Goal: Unclear: Browse casually

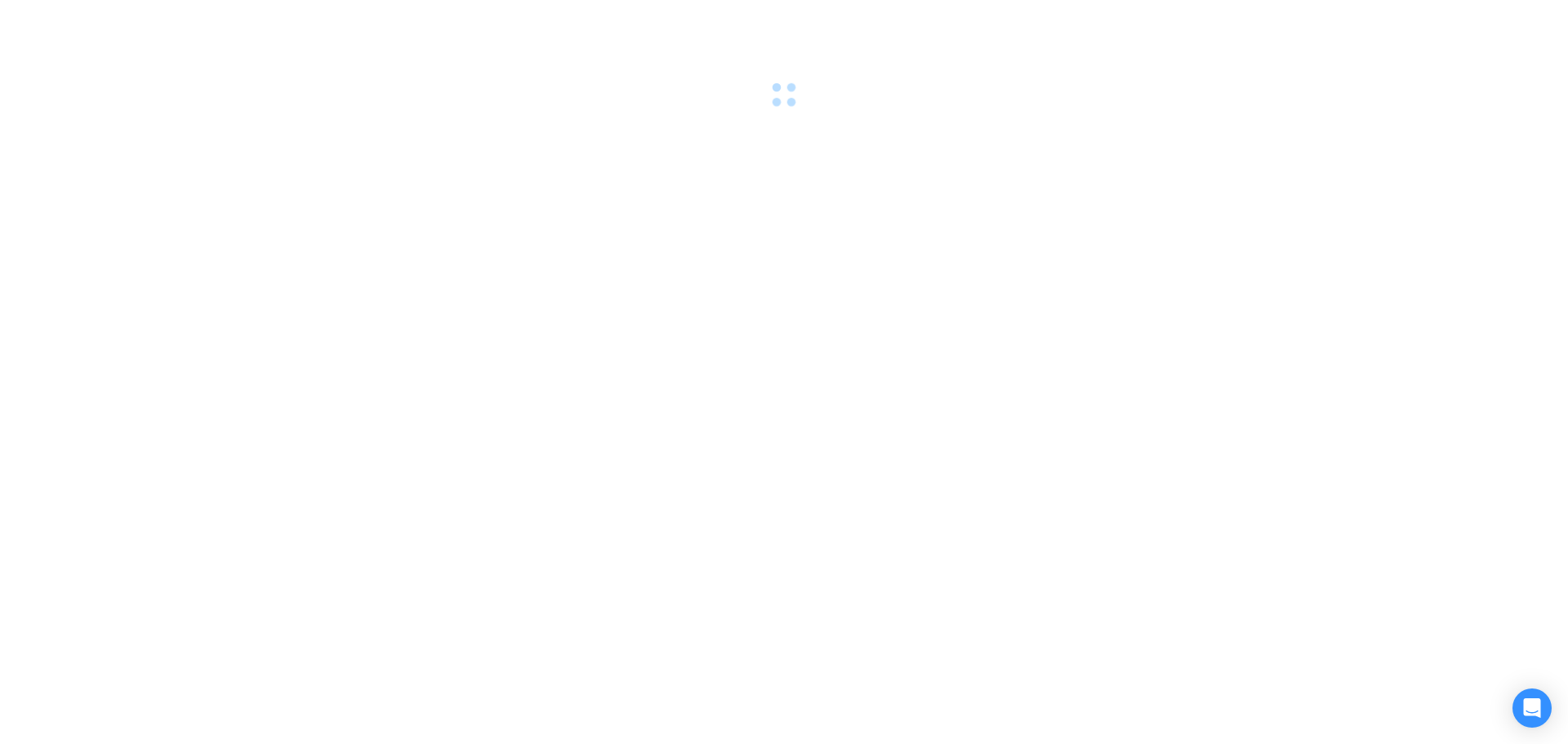
click at [334, 172] on div at bounding box center [784, 372] width 1568 height 744
click at [325, 114] on div at bounding box center [784, 372] width 1568 height 744
click at [1533, 37] on div ": Unknown status Invalid state" at bounding box center [1392, 53] width 314 height 67
click at [1526, 45] on icon "close" at bounding box center [1524, 41] width 12 height 12
drag, startPoint x: 769, startPoint y: 160, endPoint x: 435, endPoint y: 9, distance: 366.5
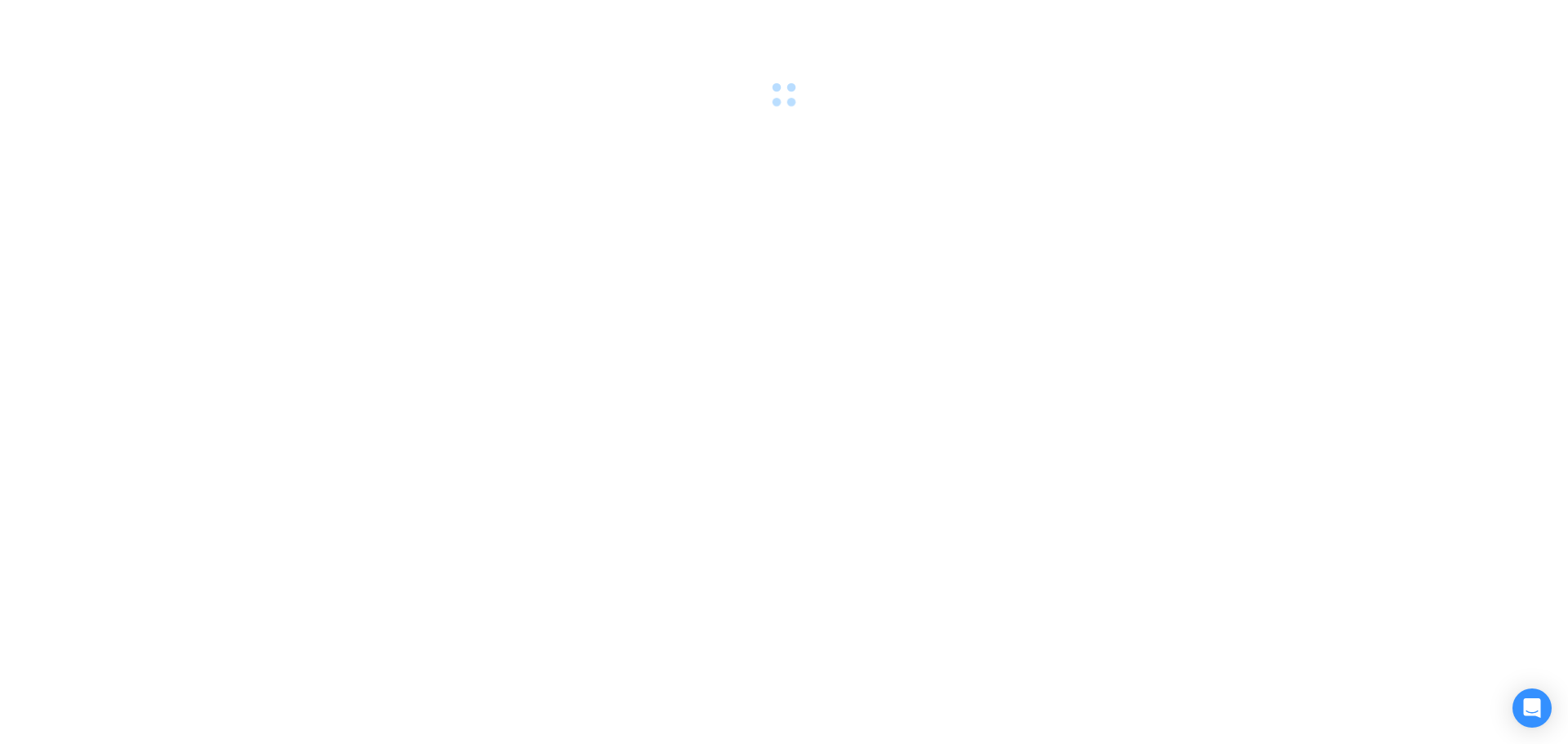
click at [759, 160] on div at bounding box center [784, 372] width 1568 height 744
click at [1525, 41] on icon "close" at bounding box center [1525, 41] width 9 height 9
click at [1095, 144] on div at bounding box center [784, 372] width 1568 height 744
click at [1518, 45] on div ": Unknown status" at bounding box center [1411, 43] width 235 height 20
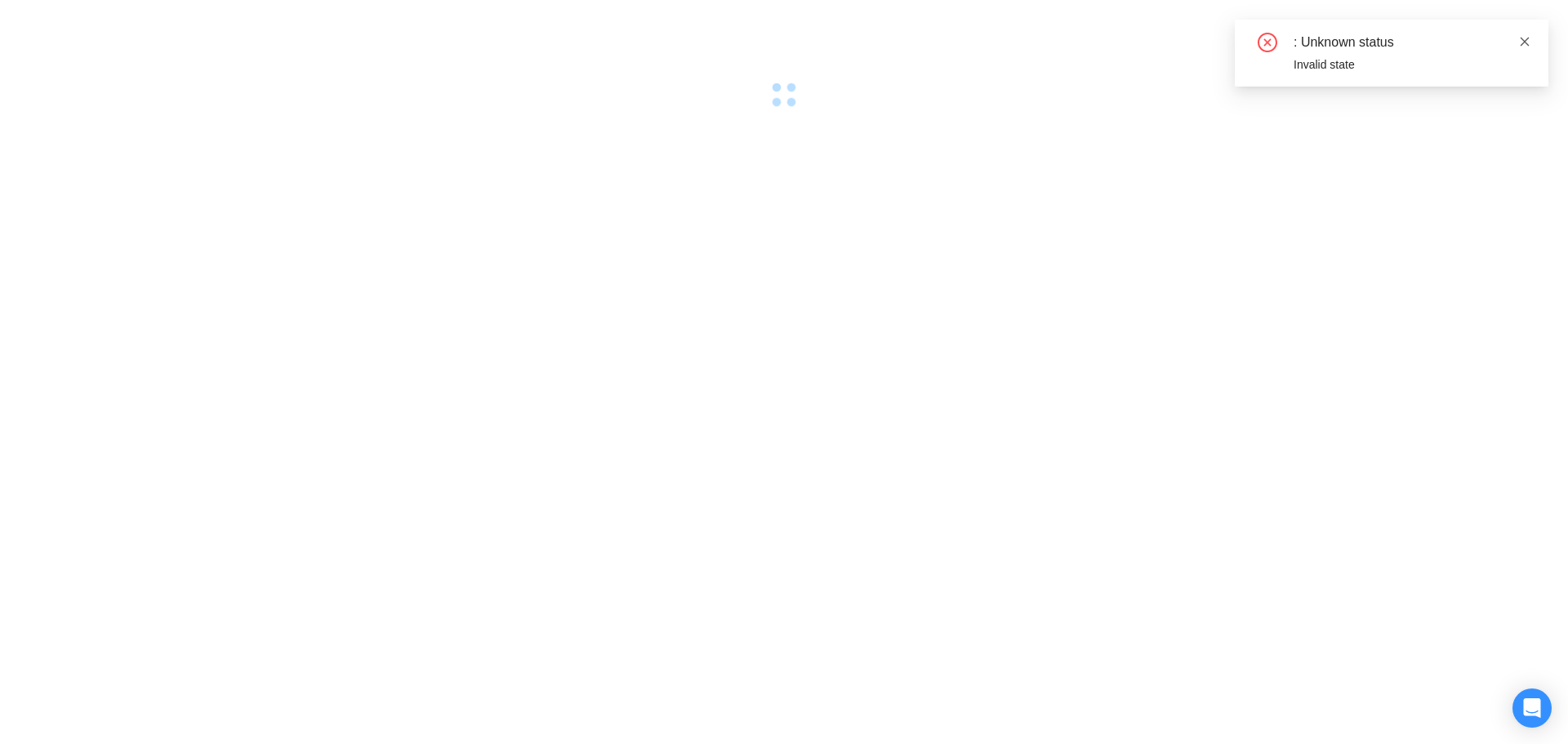
click at [1523, 42] on icon "close" at bounding box center [1524, 41] width 12 height 12
click at [772, 152] on div at bounding box center [784, 372] width 1568 height 744
